Goal: Information Seeking & Learning: Find specific fact

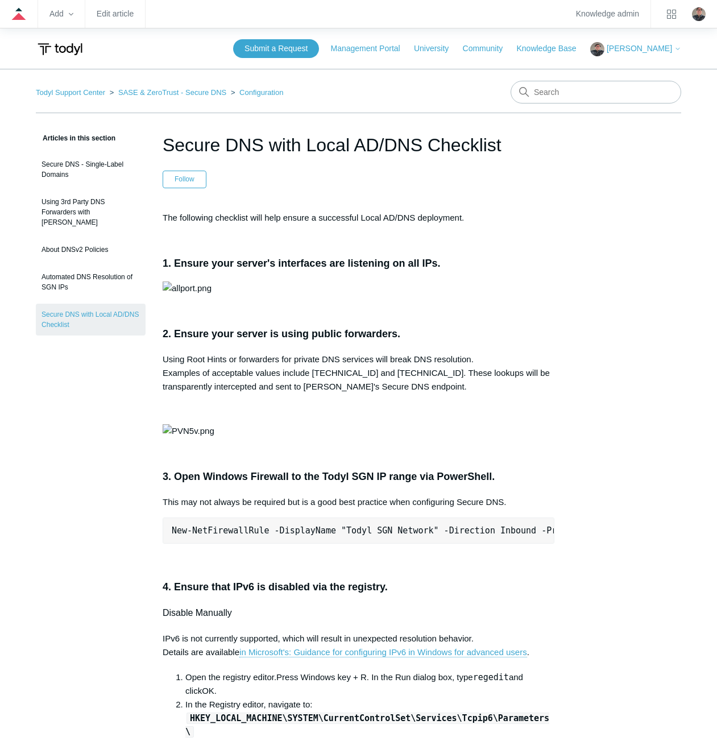
scroll to position [1763, 0]
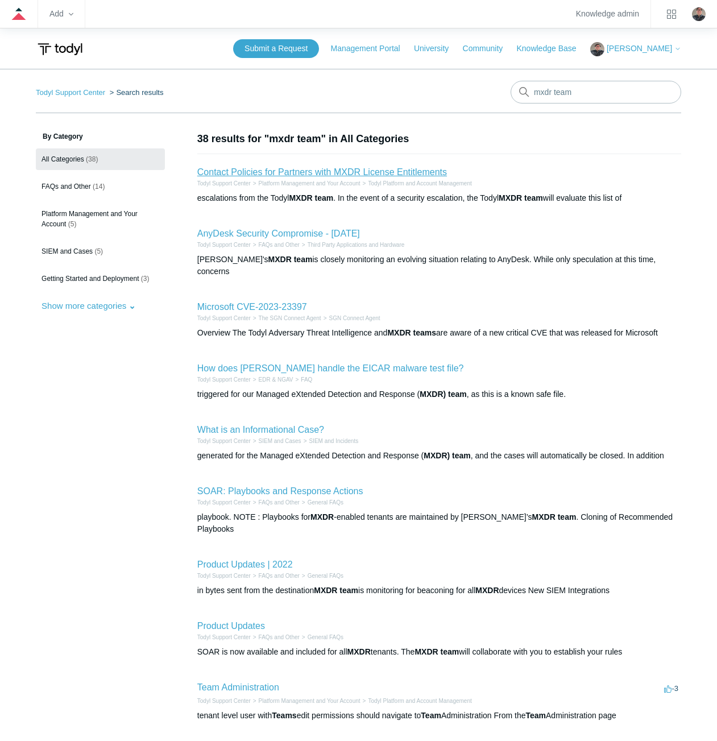
click at [296, 173] on link "Contact Policies for Partners with MXDR License Entitlements" at bounding box center [322, 172] width 250 height 10
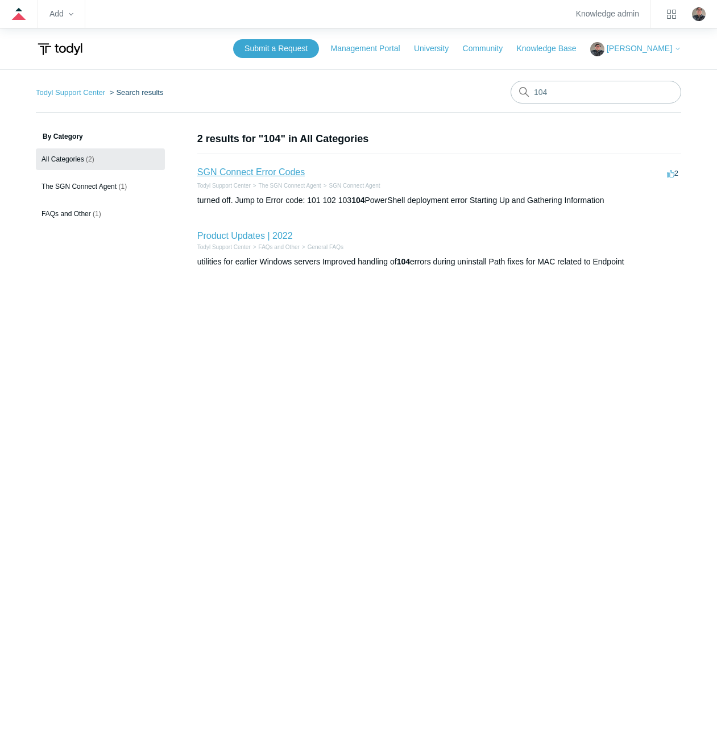
click at [270, 167] on link "SGN Connect Error Codes" at bounding box center [250, 172] width 107 height 10
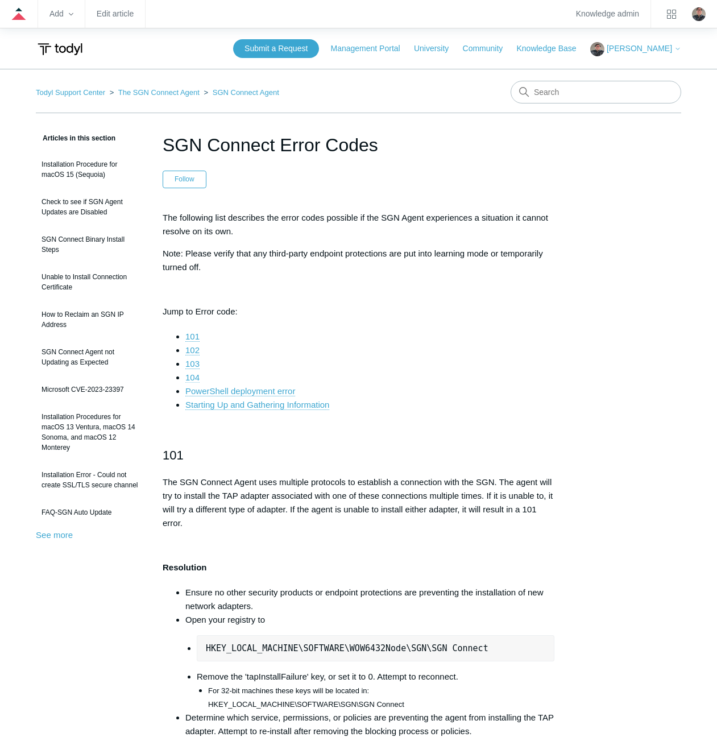
click at [194, 375] on link "104" at bounding box center [192, 377] width 14 height 10
